Goal: Entertainment & Leisure: Consume media (video, audio)

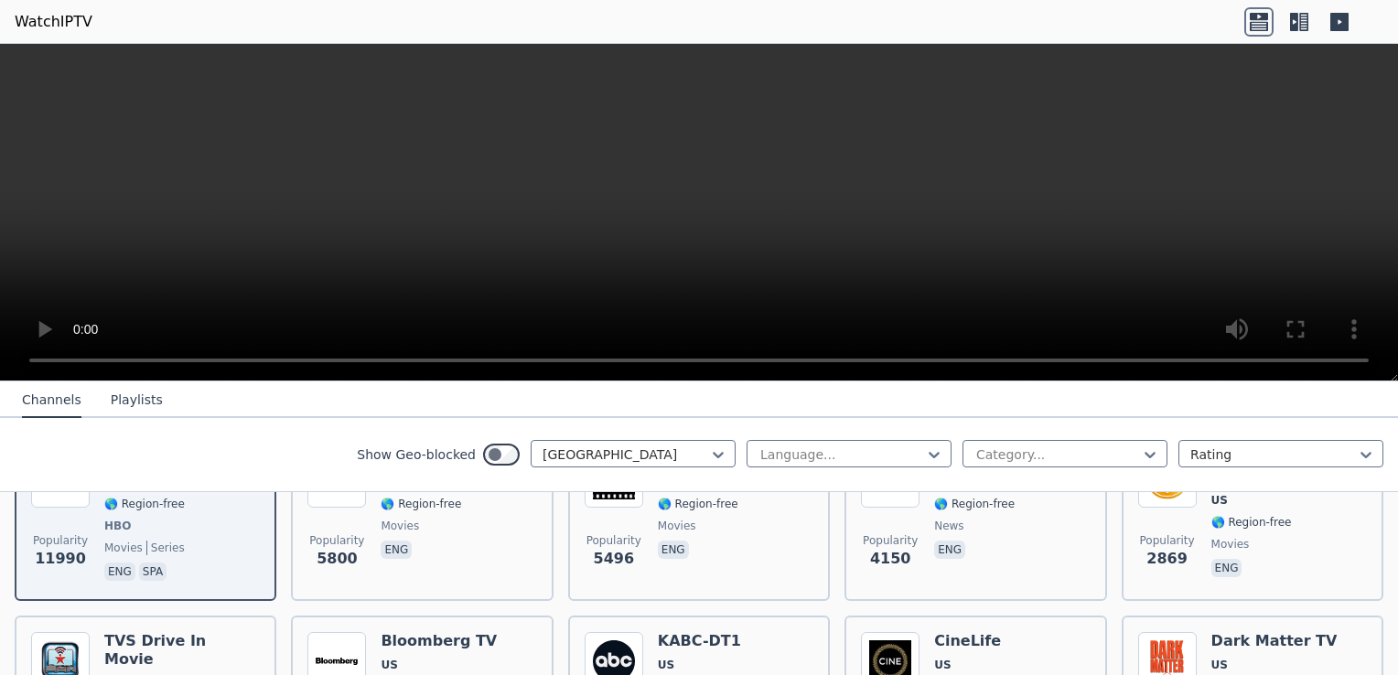
scroll to position [256, 0]
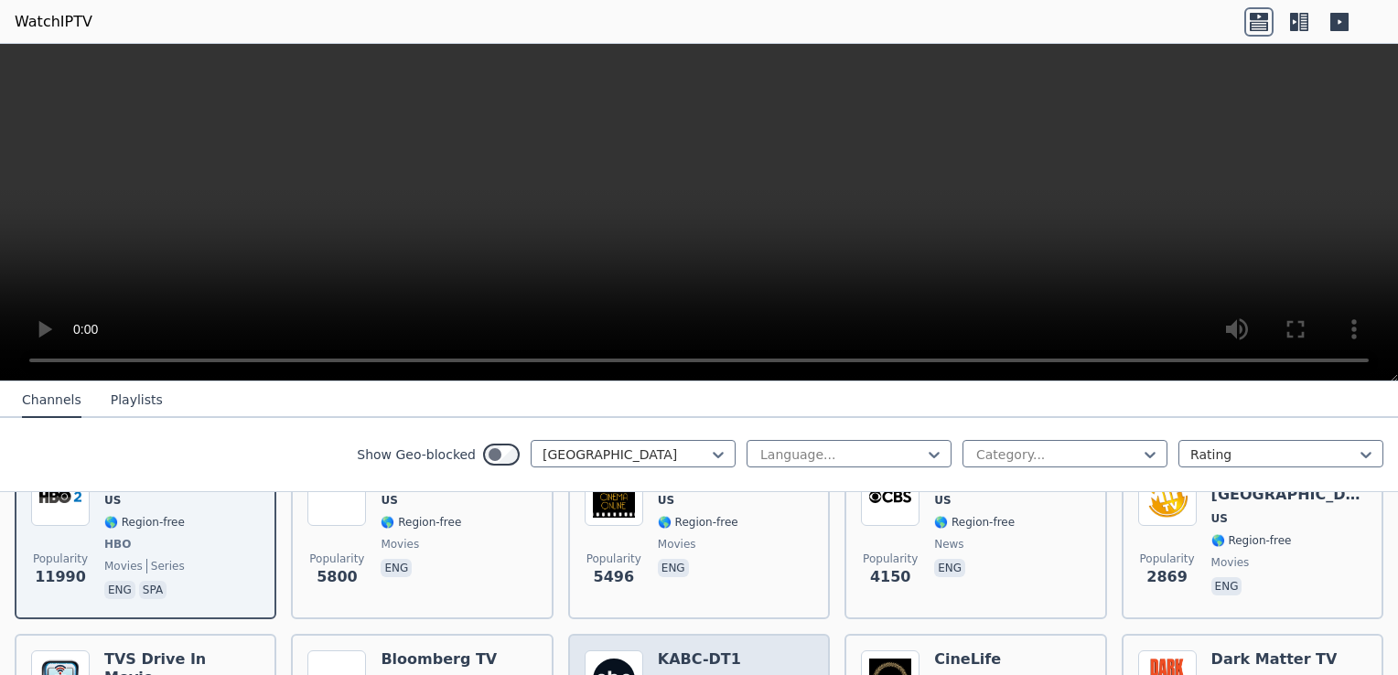
click at [681, 650] on h6 "KABC-DT1" at bounding box center [699, 659] width 83 height 18
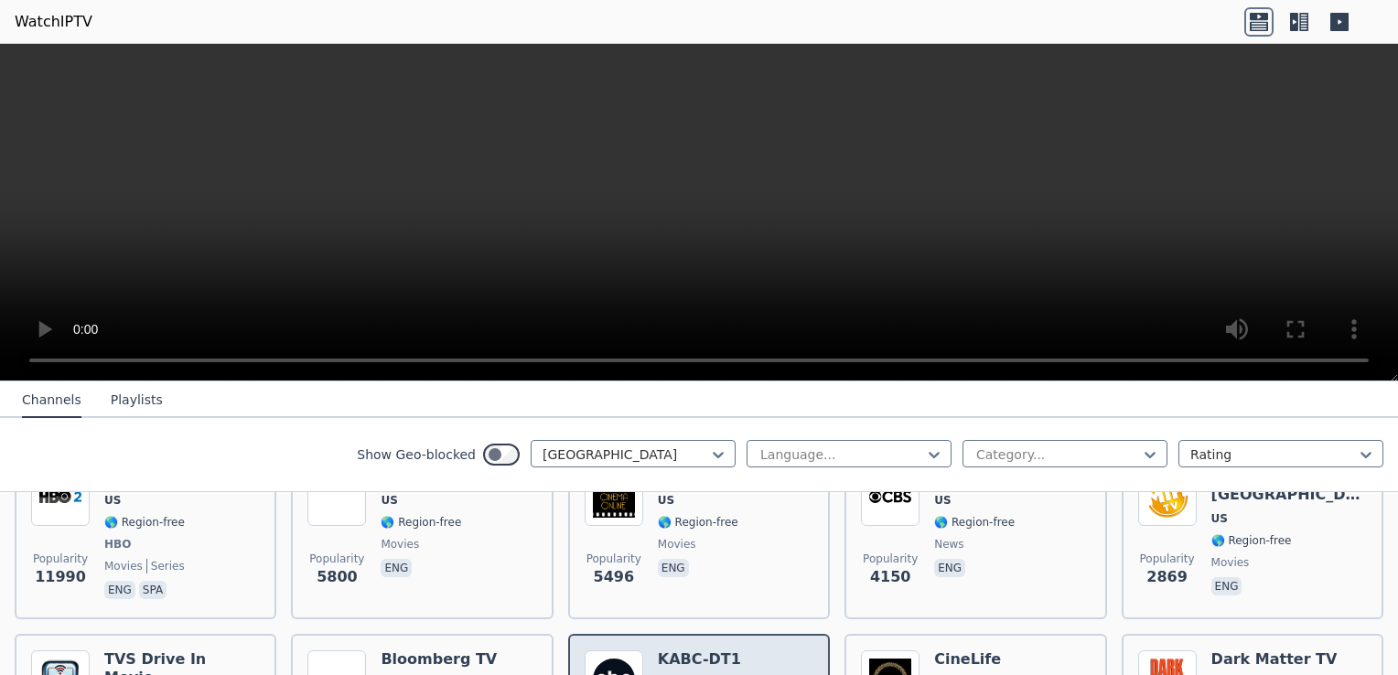
click at [603, 652] on img at bounding box center [613, 679] width 59 height 59
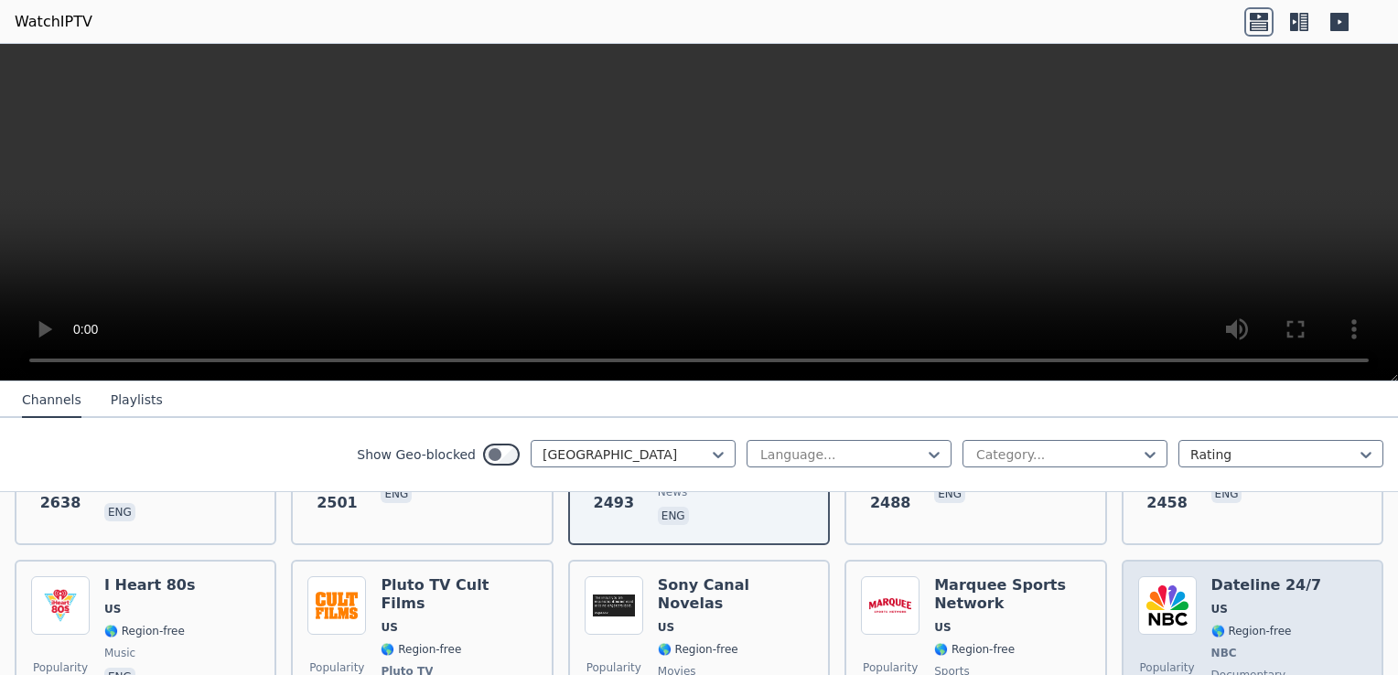
click at [1145, 595] on img at bounding box center [1167, 605] width 59 height 59
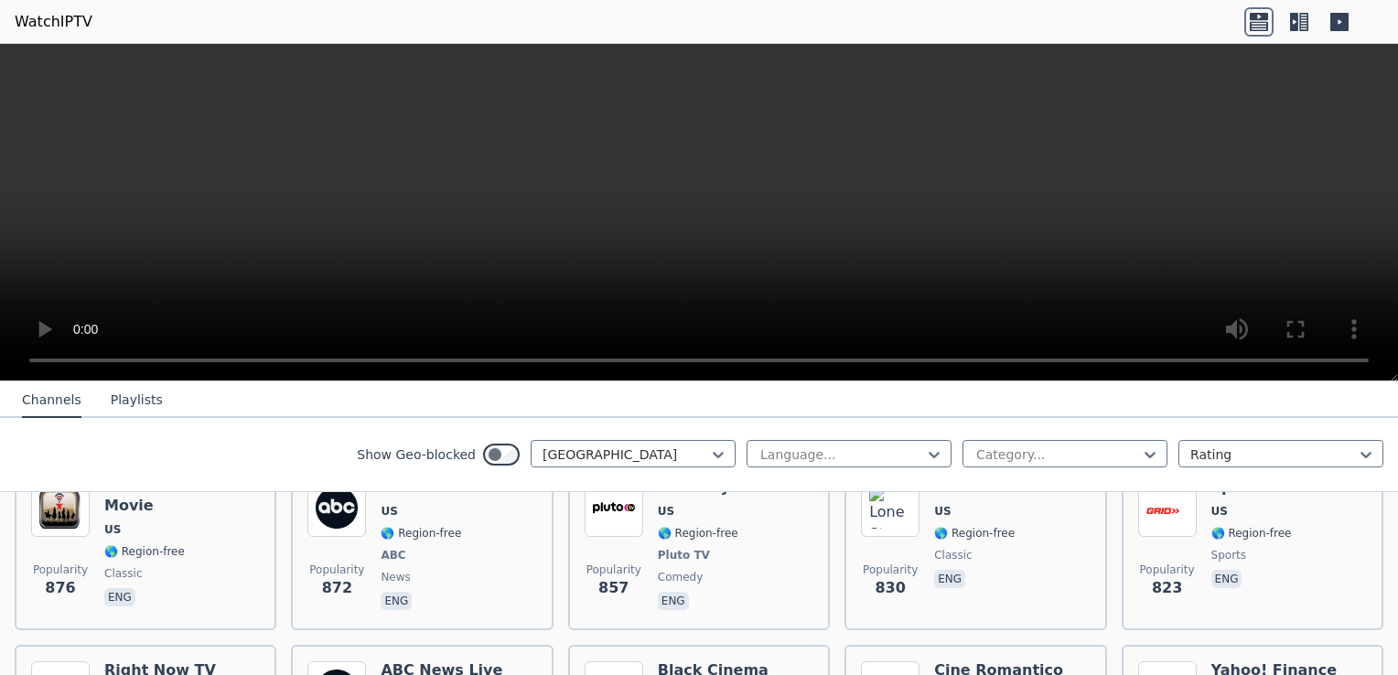
scroll to position [1284, 0]
